Goal: Transaction & Acquisition: Obtain resource

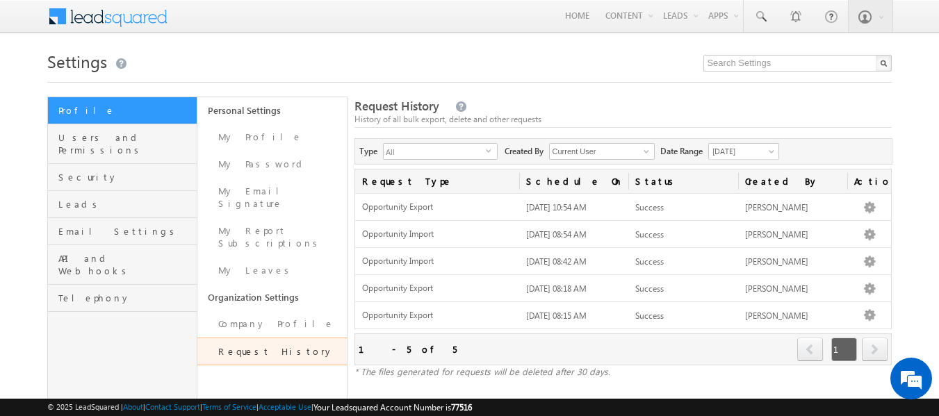
click at [556, 56] on h1 "Settings" at bounding box center [469, 60] width 845 height 27
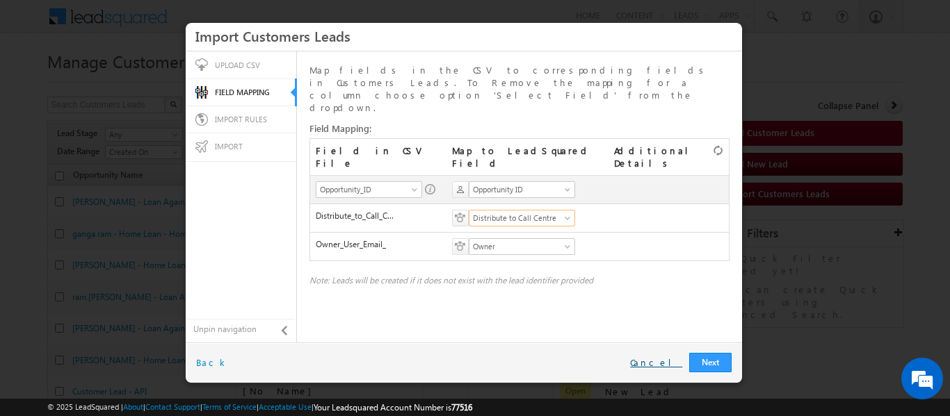
click at [663, 365] on link "Cancel" at bounding box center [656, 363] width 52 height 13
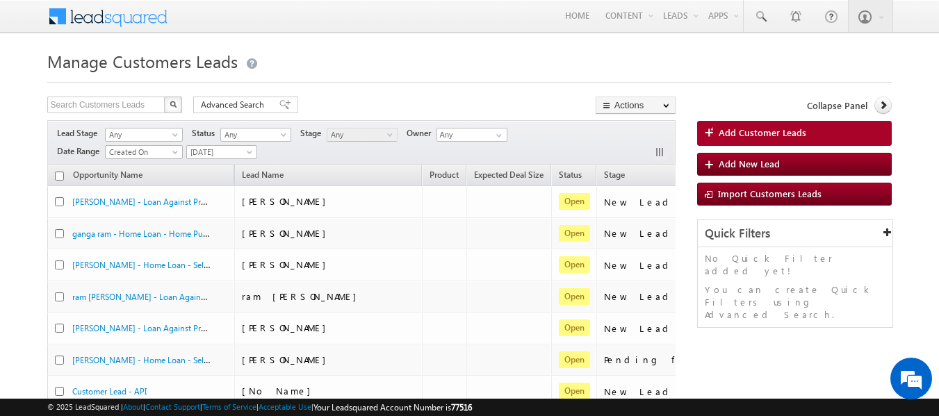
click at [366, 55] on h1 "Manage Customers Leads" at bounding box center [469, 60] width 845 height 27
click at [384, 57] on h1 "Manage Customers Leads" at bounding box center [469, 60] width 845 height 27
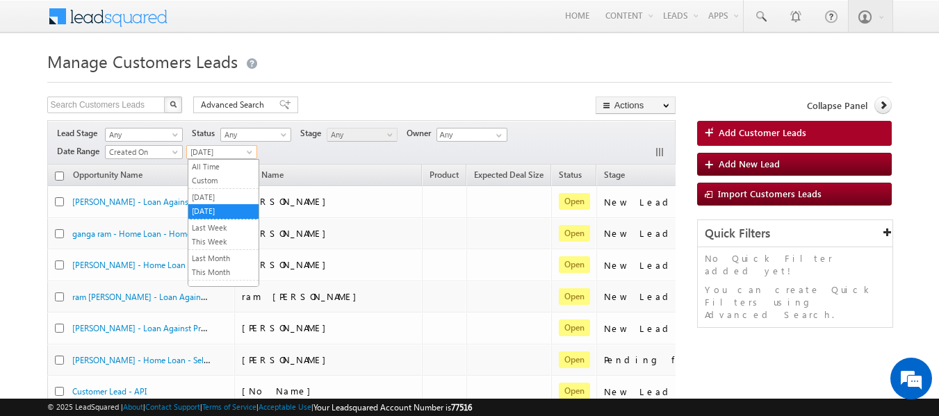
click at [250, 151] on span at bounding box center [250, 154] width 11 height 11
click at [202, 168] on link "All Time" at bounding box center [223, 167] width 70 height 13
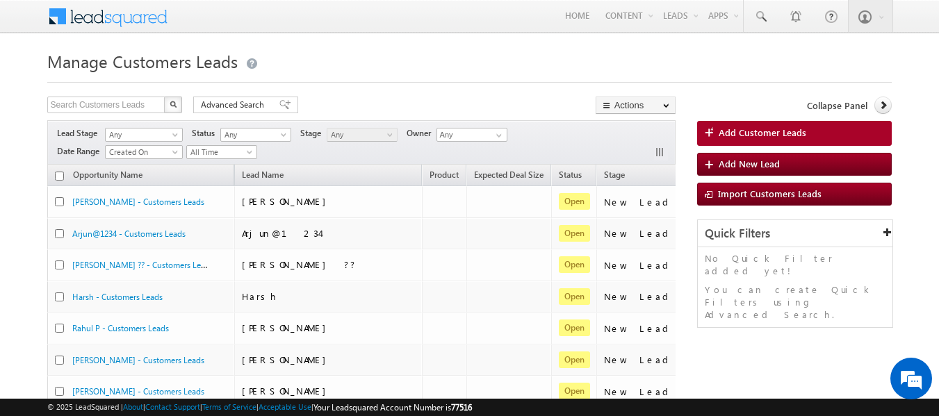
click at [344, 58] on h1 "Manage Customers Leads" at bounding box center [469, 60] width 845 height 27
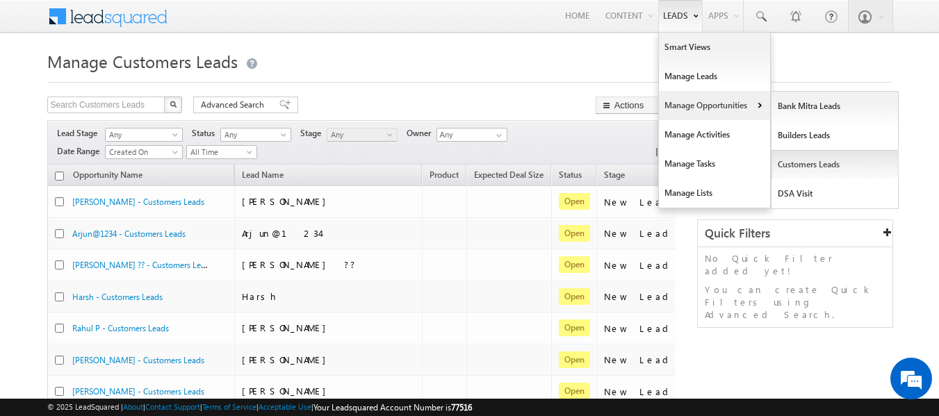
click at [800, 163] on link "Customers Leads" at bounding box center [835, 164] width 127 height 29
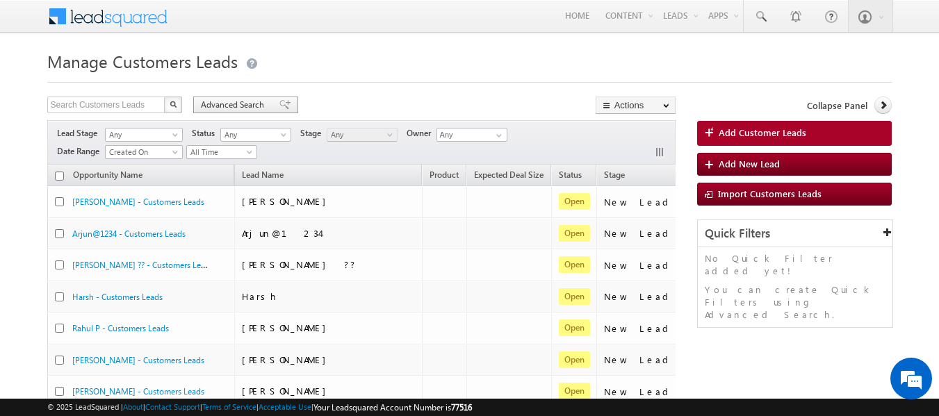
click at [279, 102] on span at bounding box center [284, 105] width 11 height 10
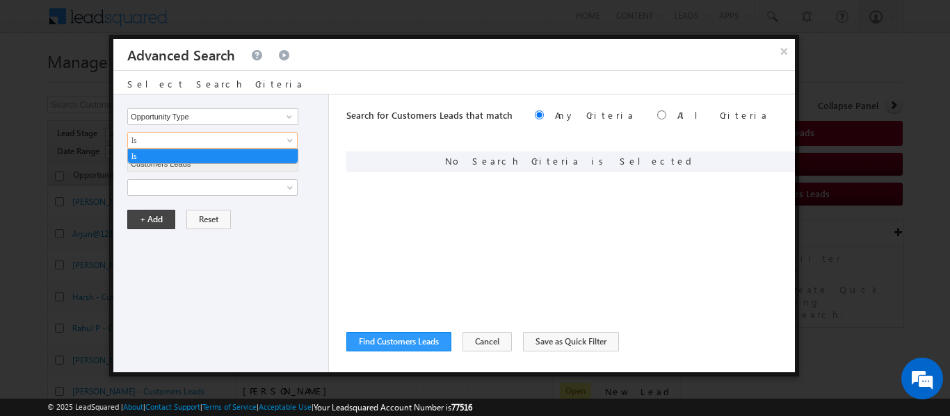
click at [146, 143] on span "Is" at bounding box center [203, 140] width 151 height 13
click at [152, 186] on span at bounding box center [203, 187] width 151 height 13
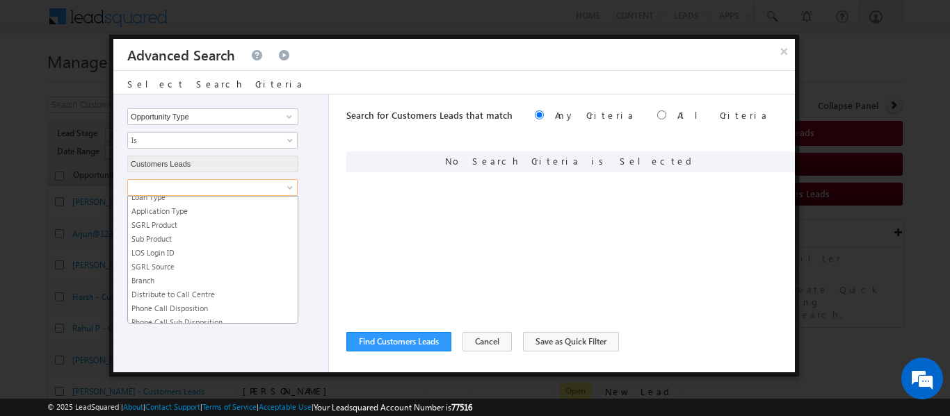
scroll to position [517, 0]
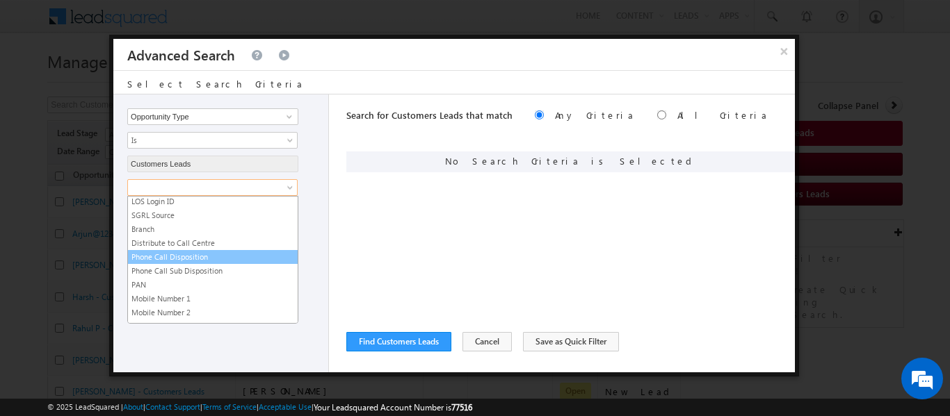
click at [180, 255] on link "Phone Call Disposition" at bounding box center [213, 257] width 170 height 13
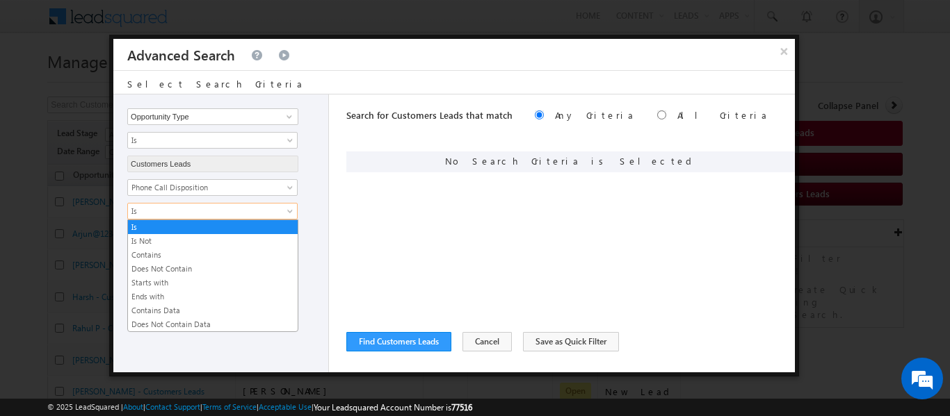
click at [160, 211] on span "Is" at bounding box center [203, 211] width 151 height 13
click at [174, 311] on link "Contains Data" at bounding box center [213, 311] width 170 height 13
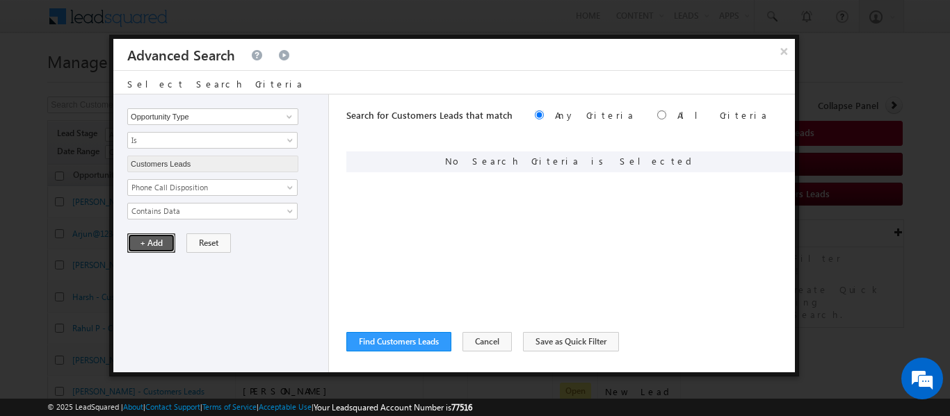
click at [152, 238] on button "+ Add" at bounding box center [151, 243] width 48 height 19
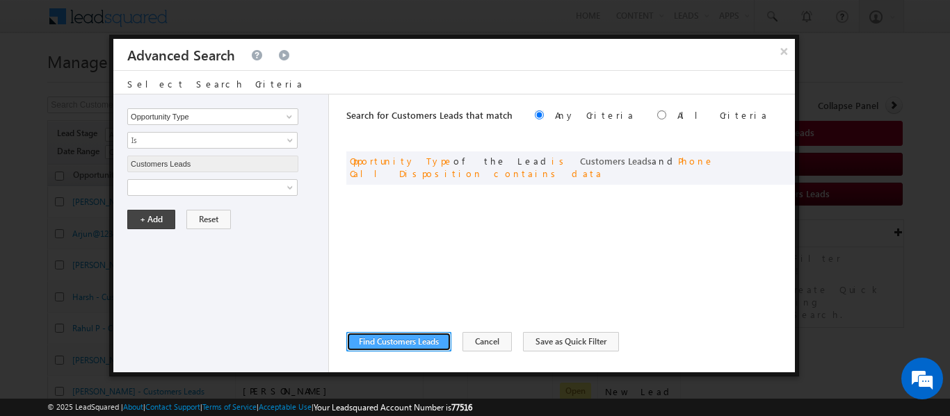
click at [382, 339] on button "Find Customers Leads" at bounding box center [398, 341] width 105 height 19
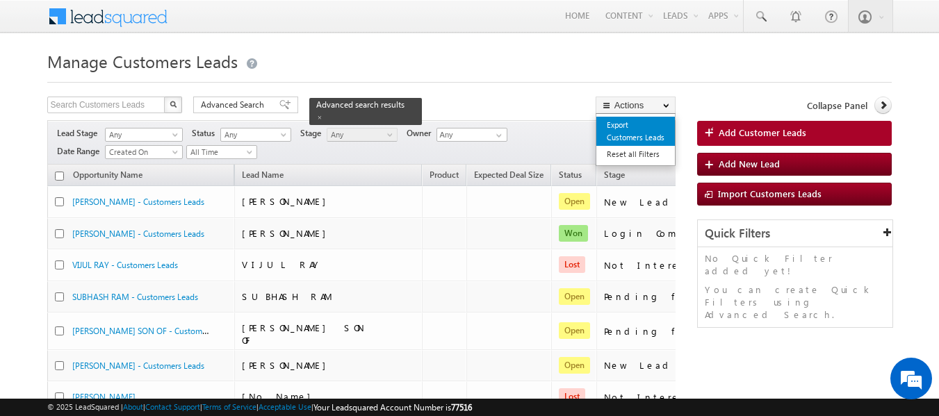
click at [621, 130] on link "Export Customers Leads" at bounding box center [636, 131] width 79 height 29
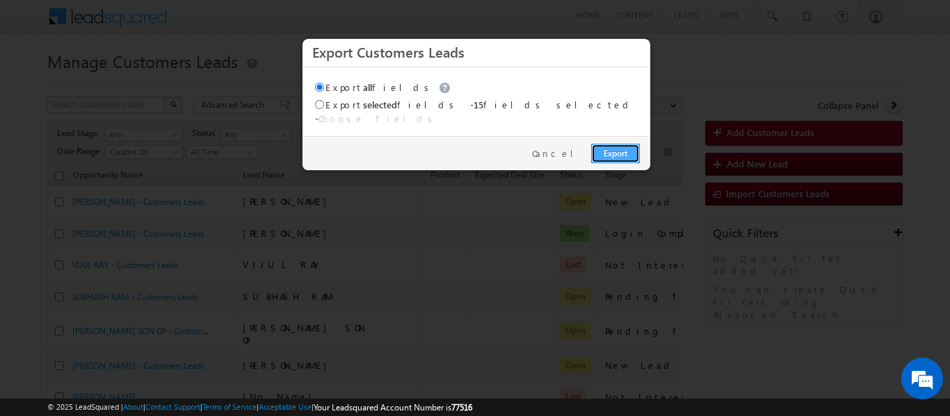
click at [614, 144] on link "Export" at bounding box center [615, 153] width 49 height 19
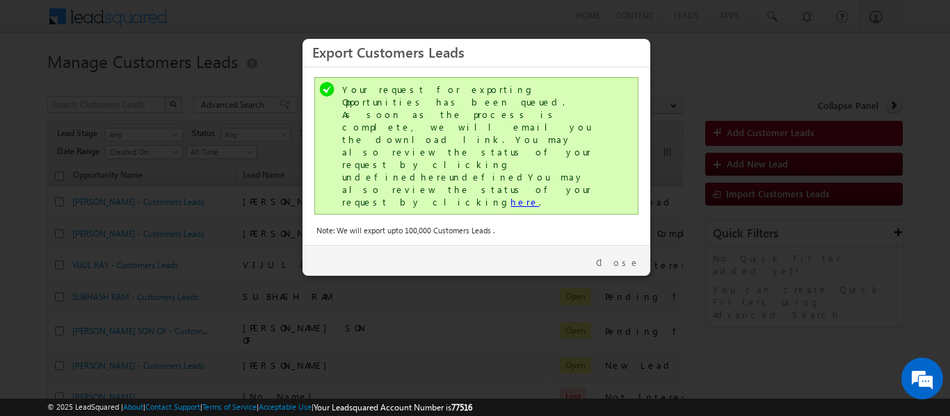
click at [510, 196] on link "here" at bounding box center [524, 202] width 29 height 12
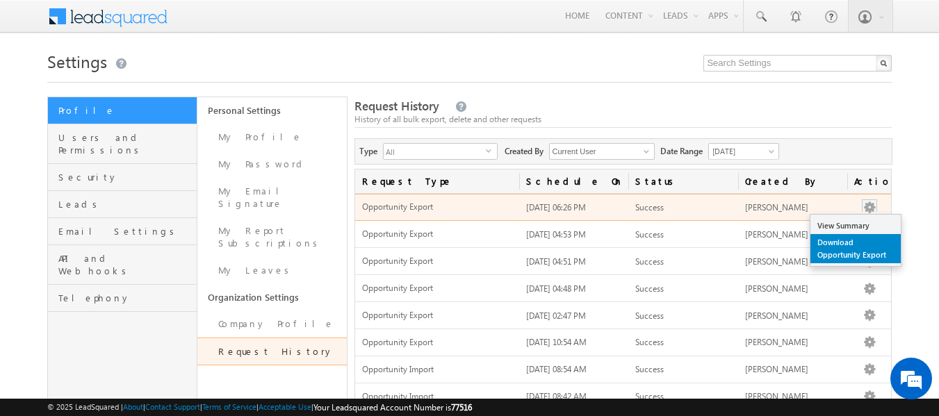
click at [835, 245] on link "Download Opportunity Export" at bounding box center [856, 248] width 90 height 29
